Goal: Complete application form

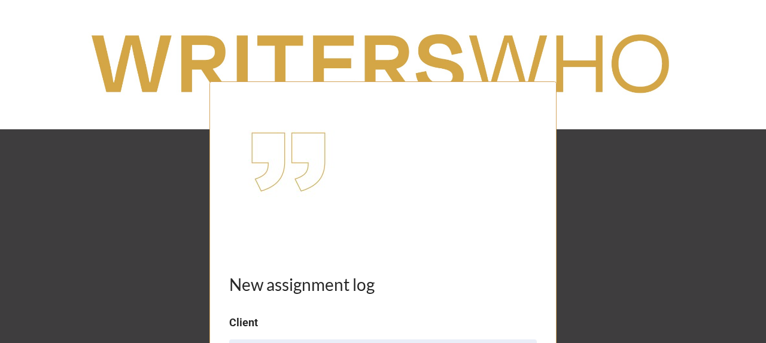
scroll to position [319, 0]
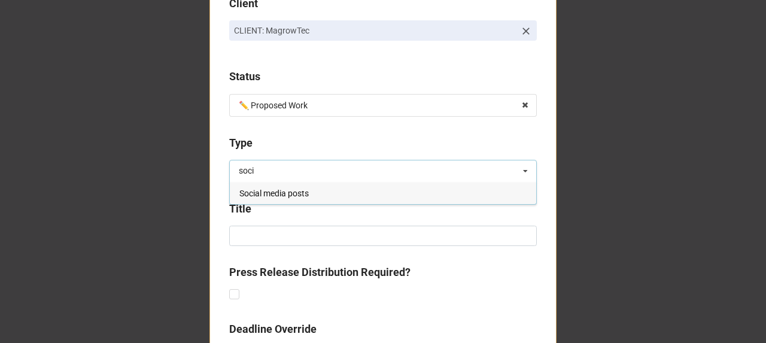
type input "soci"
click at [309, 192] on div "Social media posts" at bounding box center [383, 193] width 306 height 22
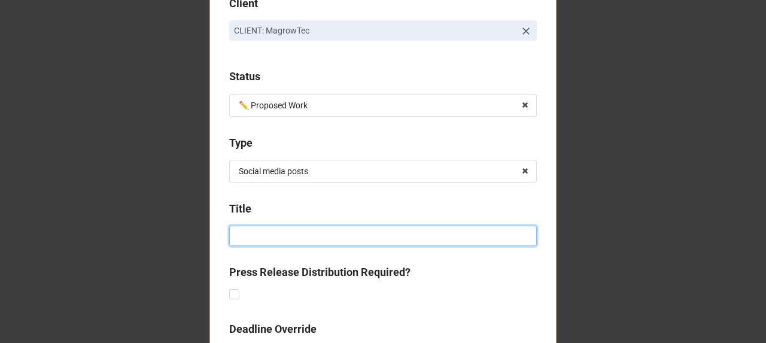
click at [278, 235] on input at bounding box center [383, 236] width 308 height 20
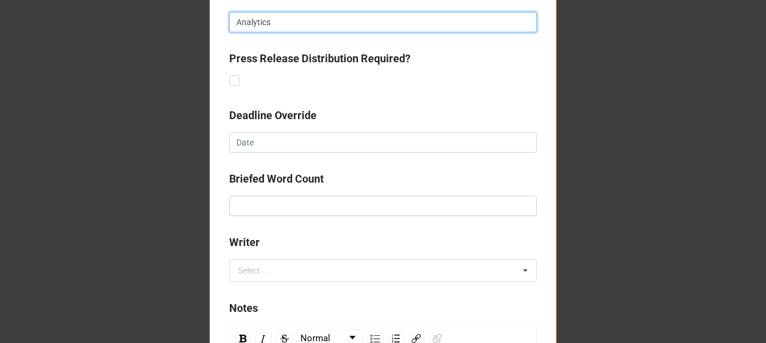
scroll to position [599, 0]
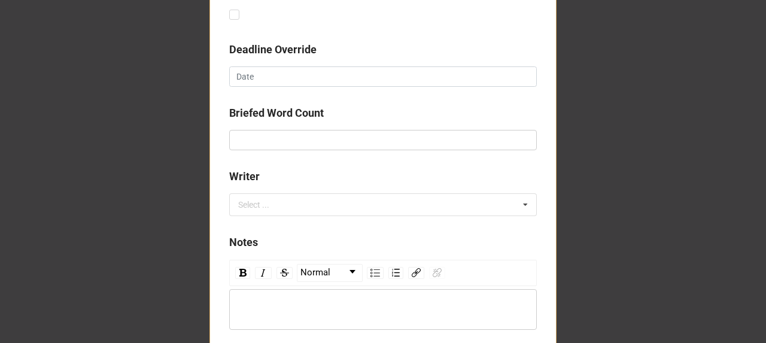
type input "Analytics"
click at [288, 140] on input "text" at bounding box center [383, 140] width 308 height 20
click at [298, 199] on div "Select ... No results found." at bounding box center [383, 204] width 308 height 23
type input "[PERSON_NAME]"
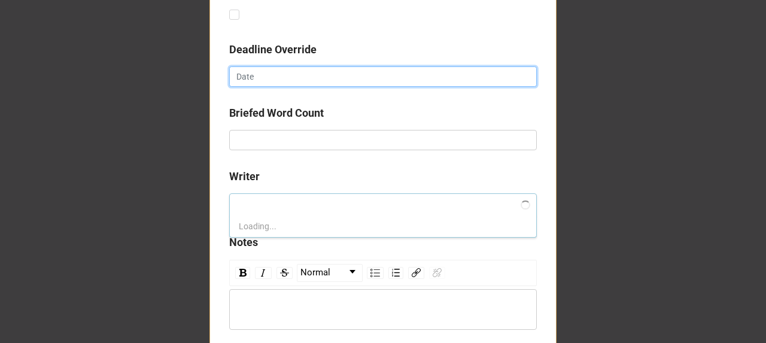
click at [296, 73] on input "text" at bounding box center [383, 76] width 308 height 20
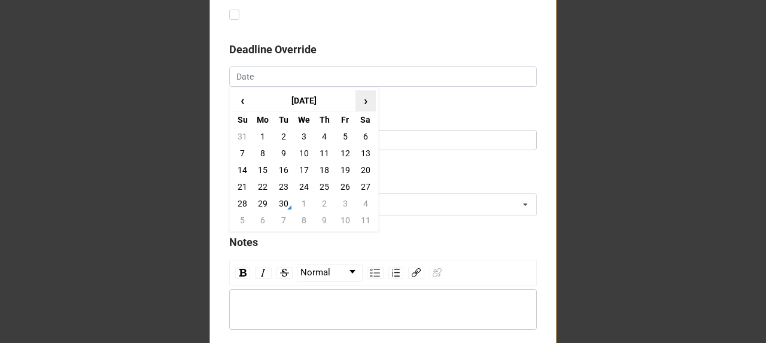
click at [364, 105] on span "›" at bounding box center [365, 101] width 19 height 20
click at [344, 199] on td "31" at bounding box center [345, 203] width 20 height 17
type input "[DATE]"
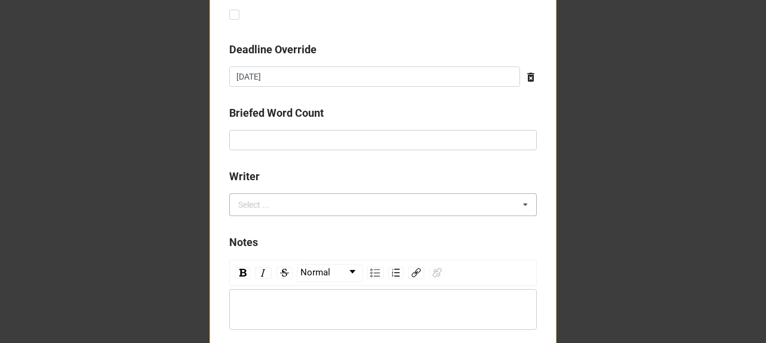
click at [278, 198] on div "Select ..." at bounding box center [260, 205] width 51 height 14
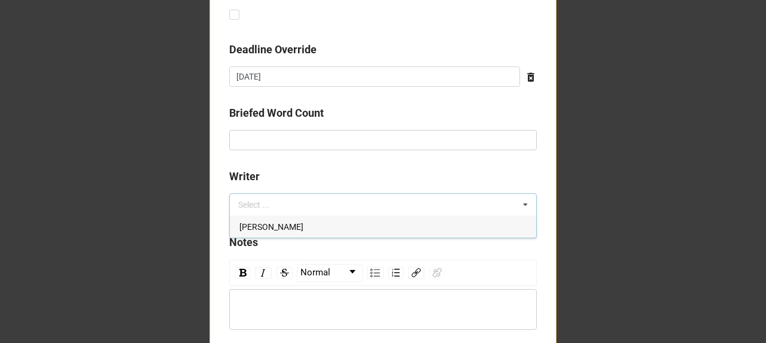
click at [284, 228] on div "[PERSON_NAME]" at bounding box center [383, 226] width 306 height 22
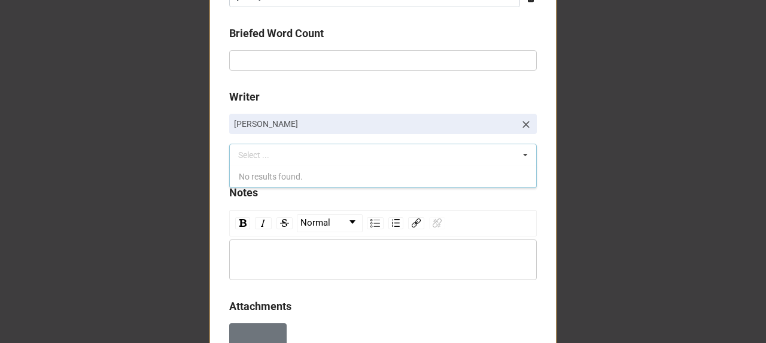
drag, startPoint x: 172, startPoint y: 256, endPoint x: 187, endPoint y: 257, distance: 14.4
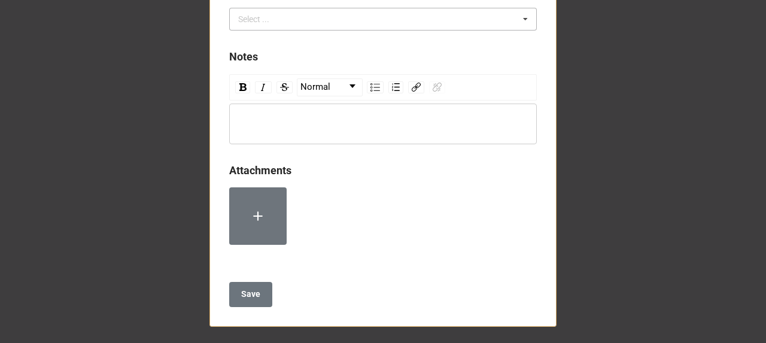
scroll to position [815, 0]
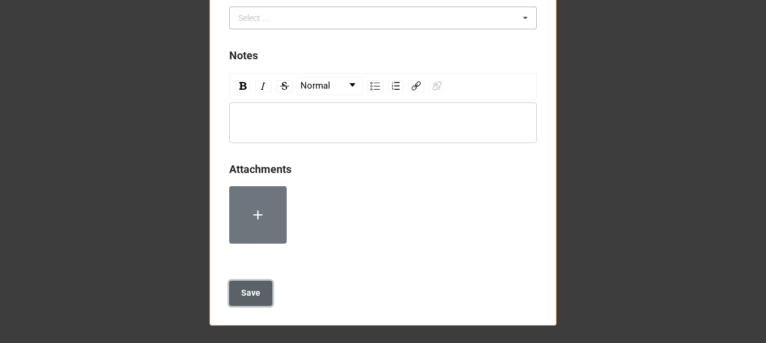
click at [251, 287] on b "Save" at bounding box center [250, 293] width 19 height 13
